Goal: Information Seeking & Learning: Check status

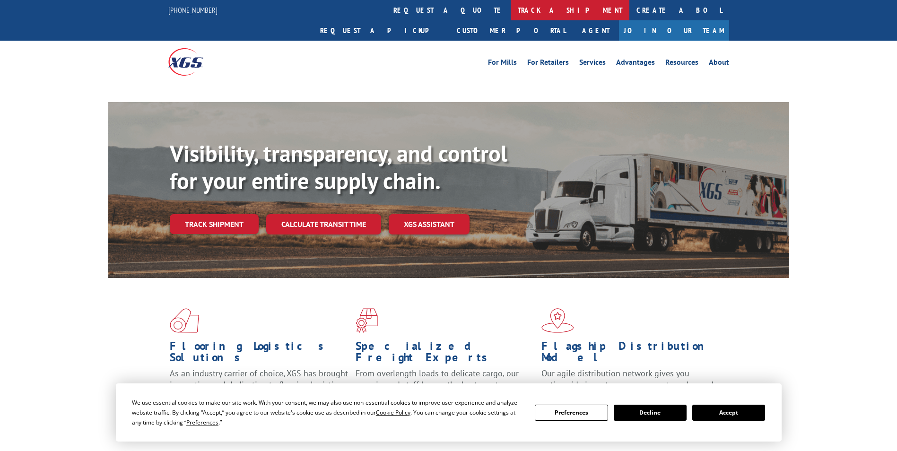
click at [511, 16] on link "track a shipment" at bounding box center [570, 10] width 119 height 20
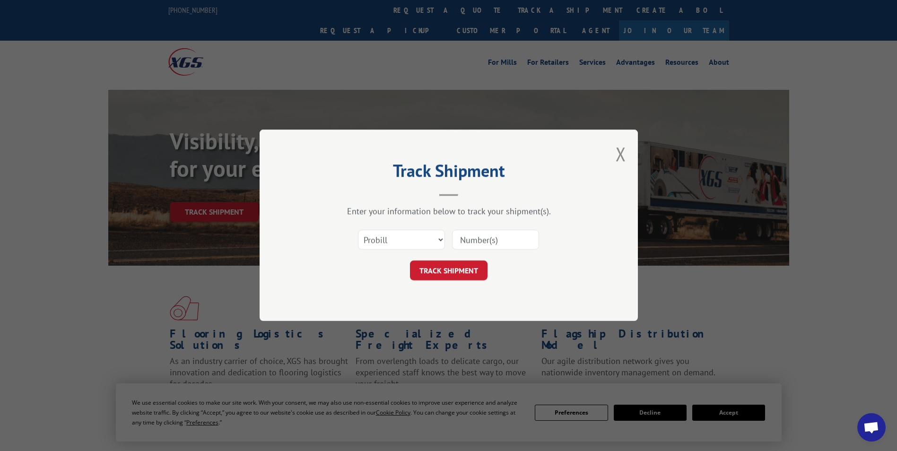
click at [389, 238] on select "Select category... Probill BOL PO" at bounding box center [401, 240] width 87 height 20
select select "bol"
click at [358, 230] on select "Select category... Probill BOL PO" at bounding box center [401, 240] width 87 height 20
click at [475, 234] on input at bounding box center [495, 240] width 87 height 20
type input "363634"
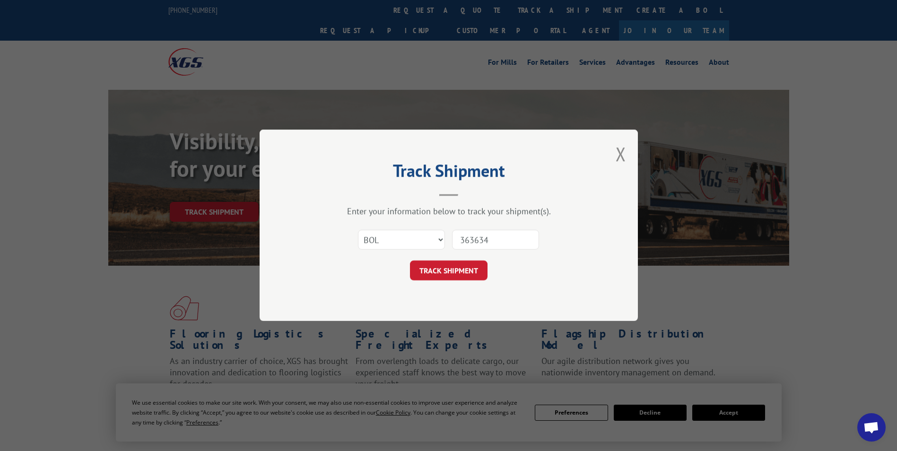
click button "TRACK SHIPMENT" at bounding box center [449, 271] width 78 height 20
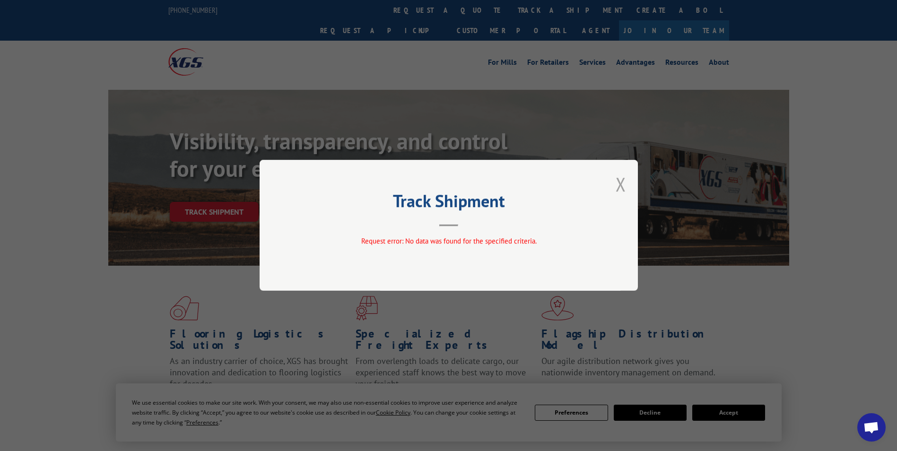
click at [621, 186] on button "Close modal" at bounding box center [621, 184] width 10 height 25
